Goal: Communication & Community: Answer question/provide support

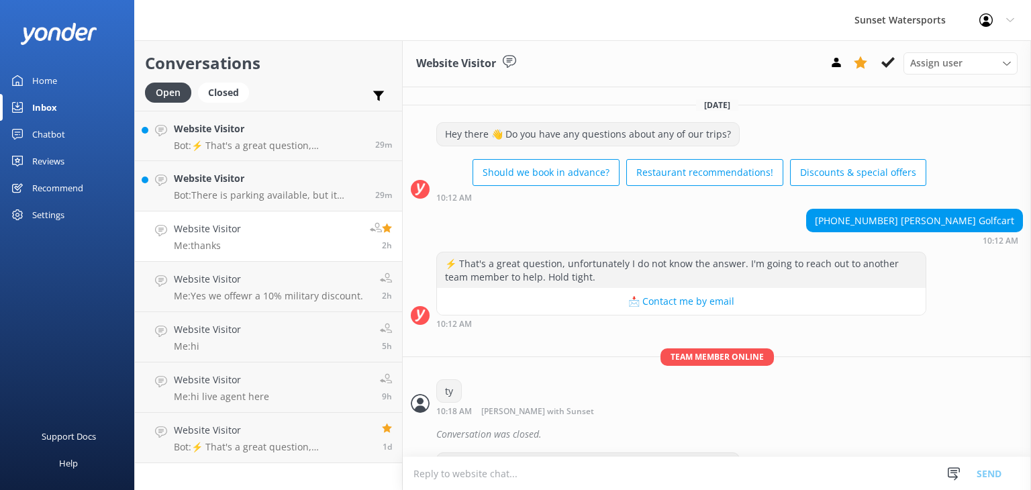
scroll to position [5526, 0]
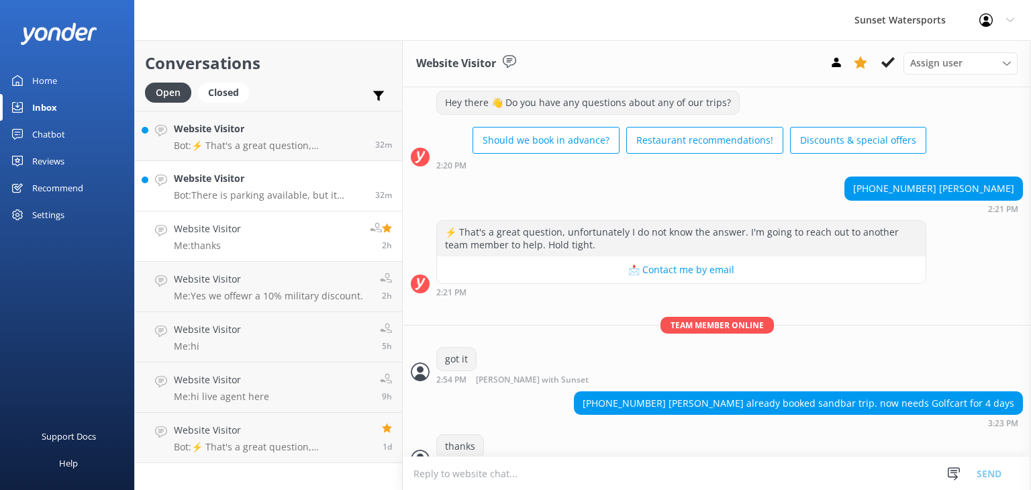
click at [268, 195] on p "Bot: There is parking available, but it varies by location. For tours departing…" at bounding box center [269, 195] width 191 height 12
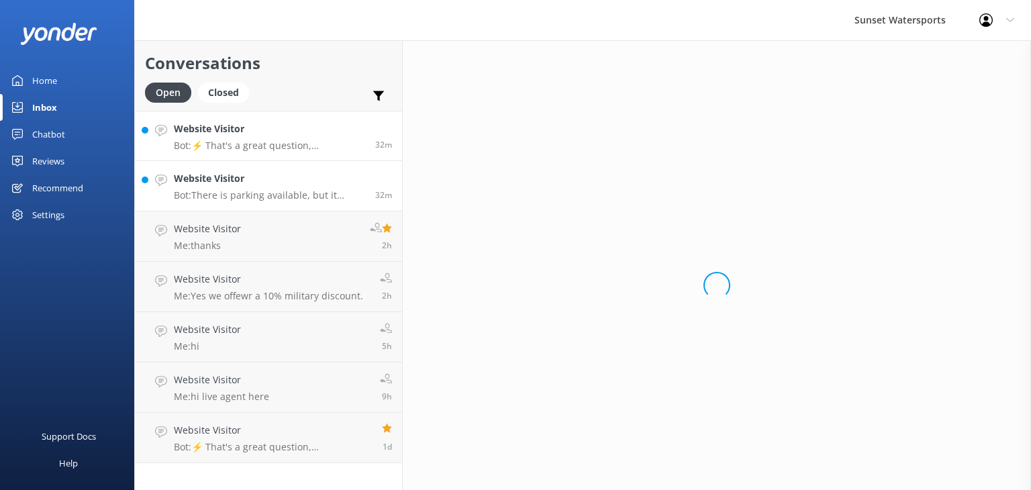
click at [257, 140] on p "Bot: ⚡ That's a great question, unfortunately I do not know the answer. I'm goi…" at bounding box center [269, 146] width 191 height 12
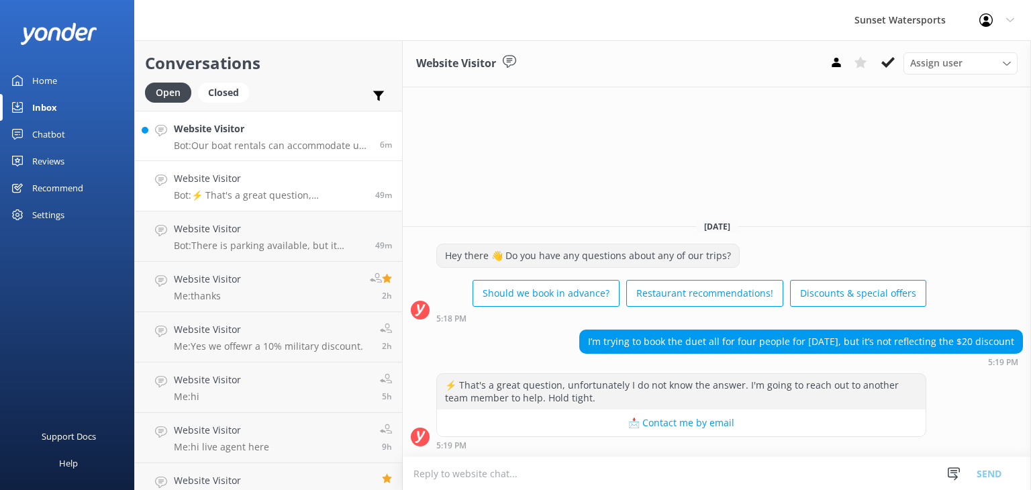
click at [231, 148] on p "Bot: Our boat rentals can accommodate up to 8 people, so unfortunately, none of…" at bounding box center [272, 146] width 196 height 12
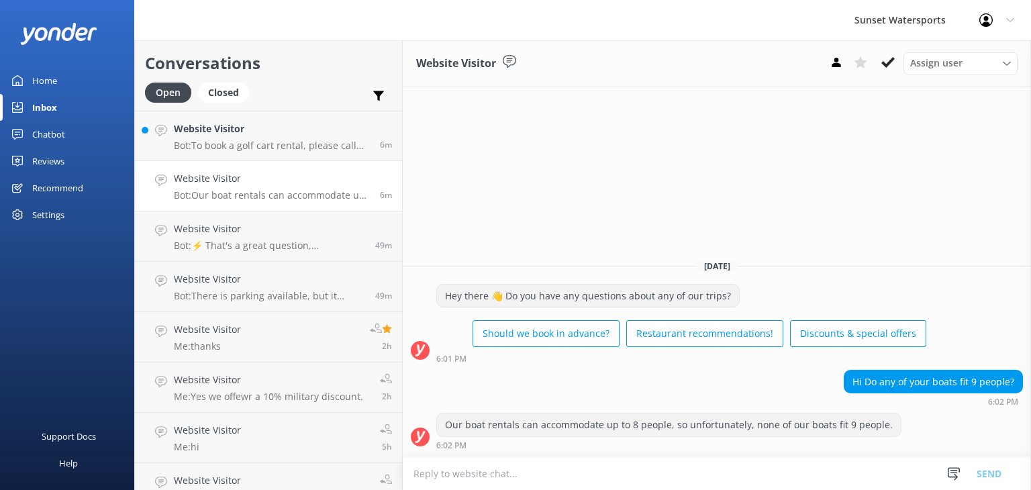
click at [487, 477] on textarea at bounding box center [717, 473] width 628 height 33
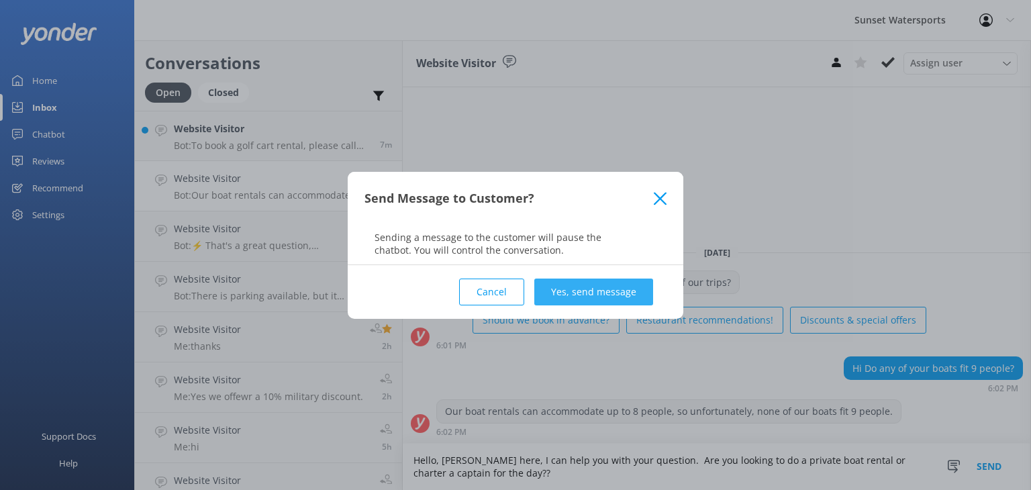
type textarea "Hello, [PERSON_NAME] here, I can help you with your question. Are you looking t…"
click at [625, 287] on button "Yes, send message" at bounding box center [593, 292] width 119 height 27
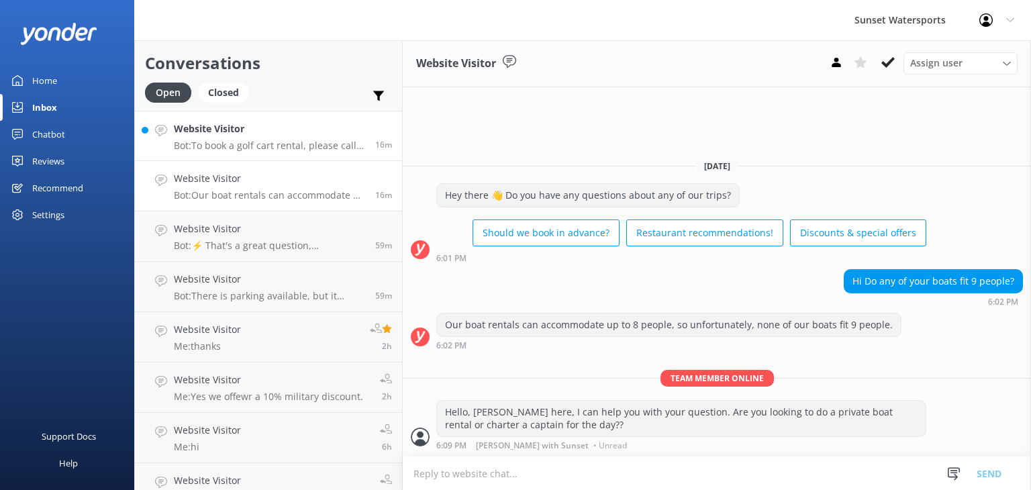
click at [241, 140] on p "Bot: To book a golf cart rental, please call our office at [PHONE_NUMBER]. Rese…" at bounding box center [269, 146] width 191 height 12
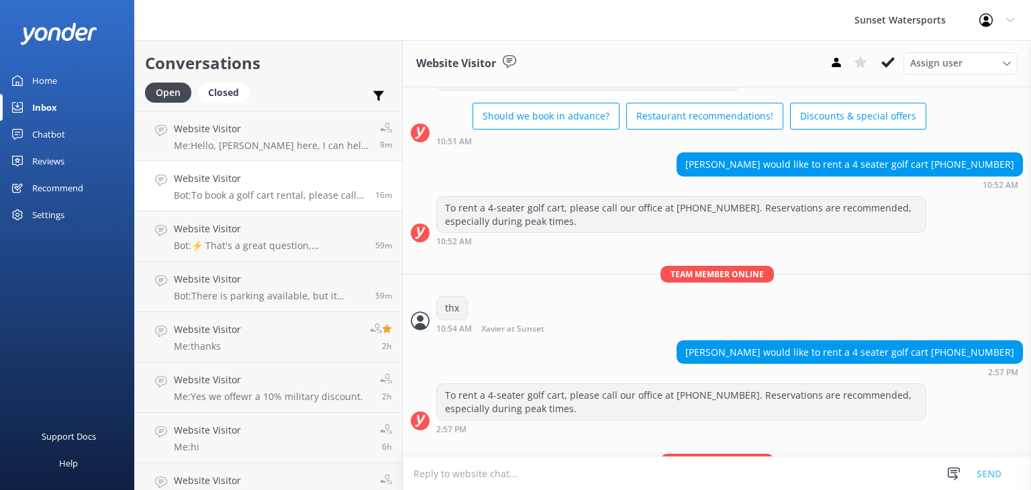
scroll to position [11818, 0]
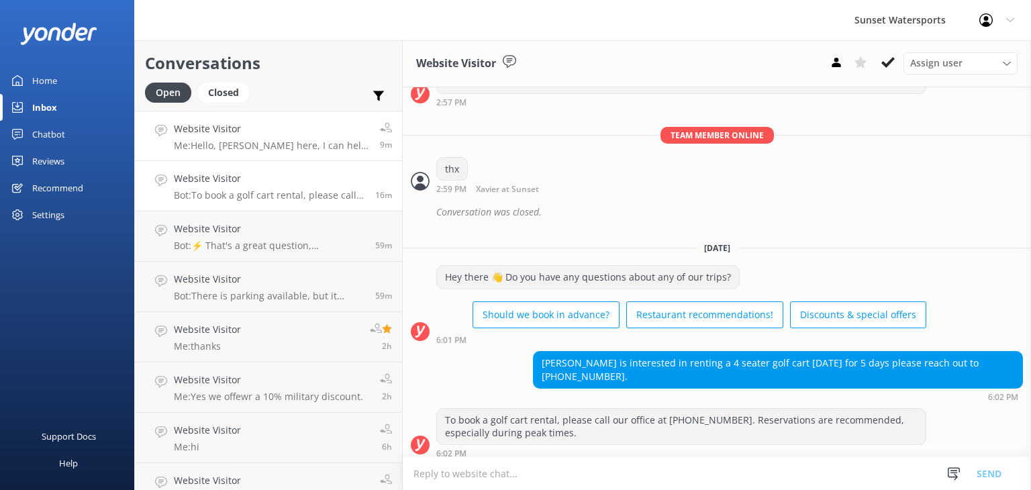
click at [250, 138] on div "Website Visitor Me: Hello, [PERSON_NAME] here, I can help you with your questio…" at bounding box center [272, 135] width 196 height 29
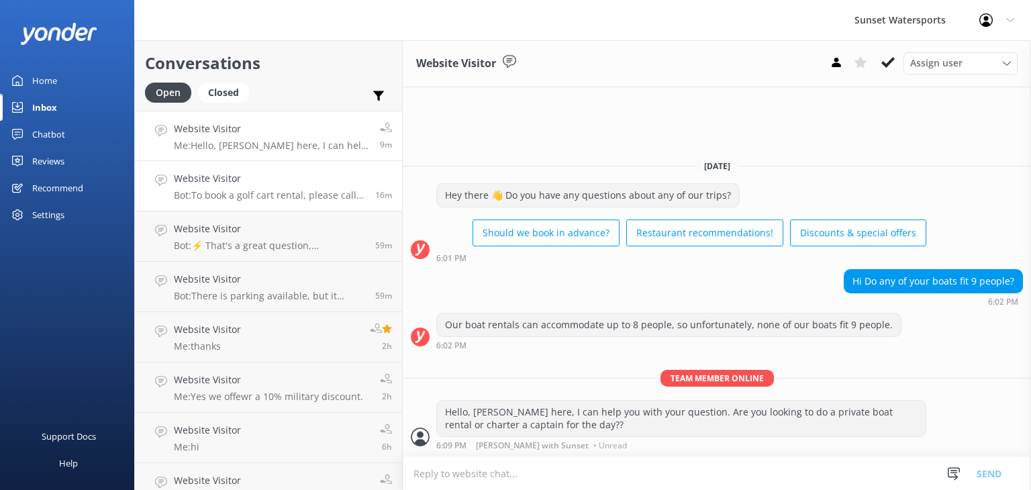
click at [288, 189] on div "Website Visitor Bot: To book a golf cart rental, please call our office at [PHO…" at bounding box center [269, 186] width 191 height 30
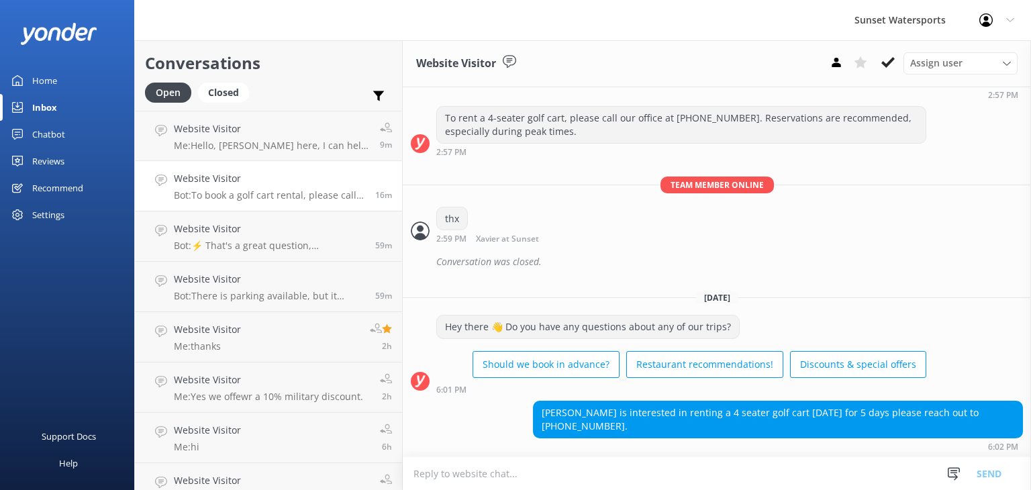
scroll to position [11818, 0]
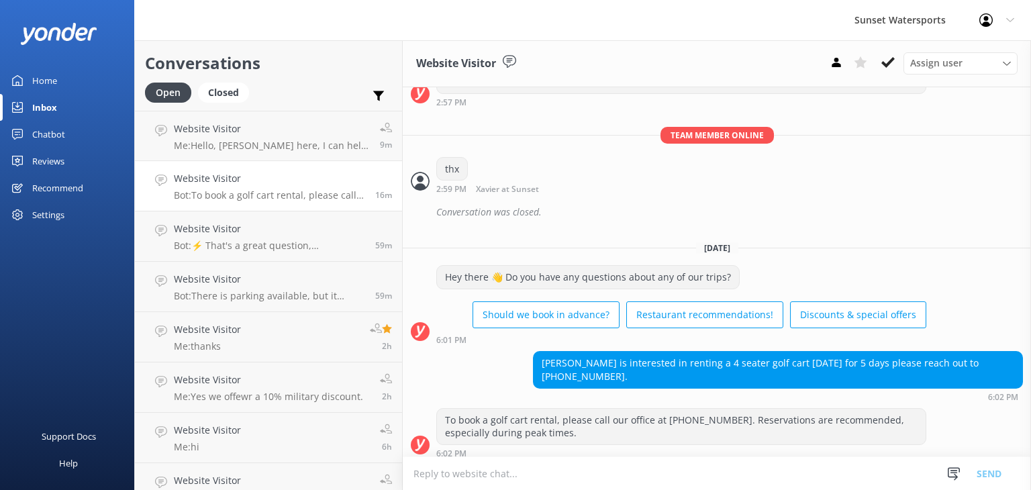
click at [477, 473] on textarea at bounding box center [717, 473] width 628 height 33
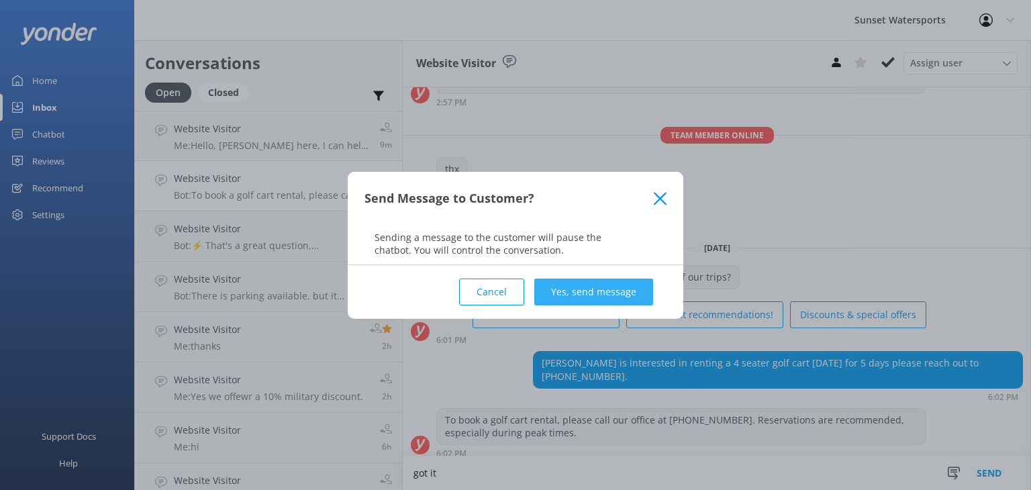
type textarea "got it"
click at [591, 285] on button "Yes, send message" at bounding box center [593, 292] width 119 height 27
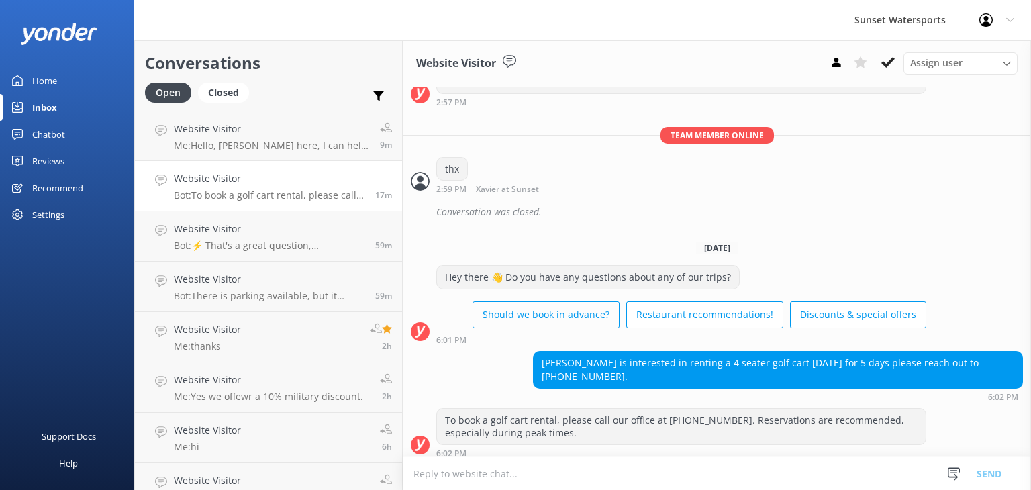
scroll to position [11905, 0]
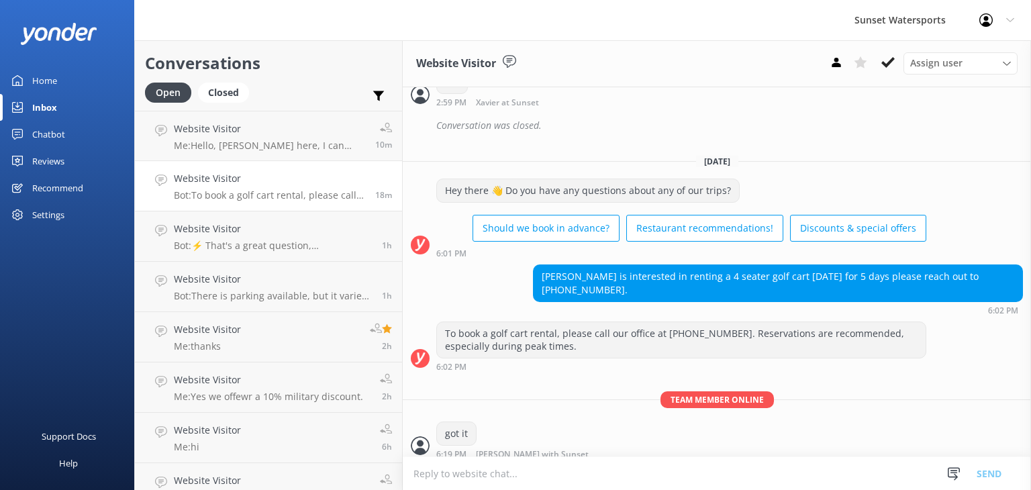
click at [663, 32] on div "Sunset Watersports Profile Settings Logout" at bounding box center [515, 20] width 1031 height 40
click at [237, 196] on p "Bot: To book a golf cart rental, please call our office at [PHONE_NUMBER]. Rese…" at bounding box center [269, 195] width 191 height 12
click at [326, 189] on p "Bot: To book a golf cart rental, please call our office at [PHONE_NUMBER]. Rese…" at bounding box center [269, 195] width 191 height 12
click at [257, 244] on p "Bot: ⚡ That's a great question, unfortunately I do not know the answer. I'm goi…" at bounding box center [273, 246] width 198 height 12
